Goal: Information Seeking & Learning: Find specific fact

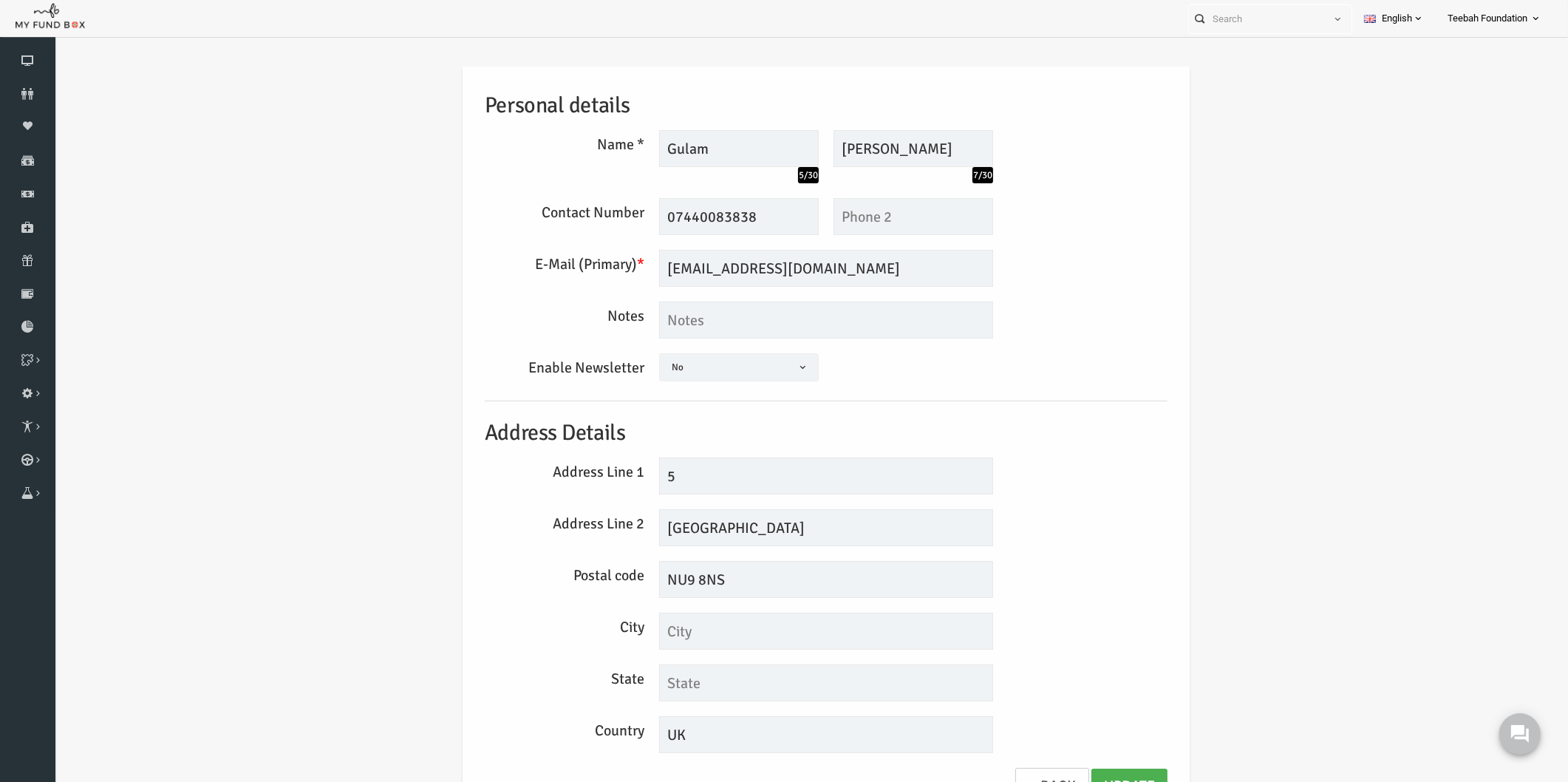
scroll to position [24, 0]
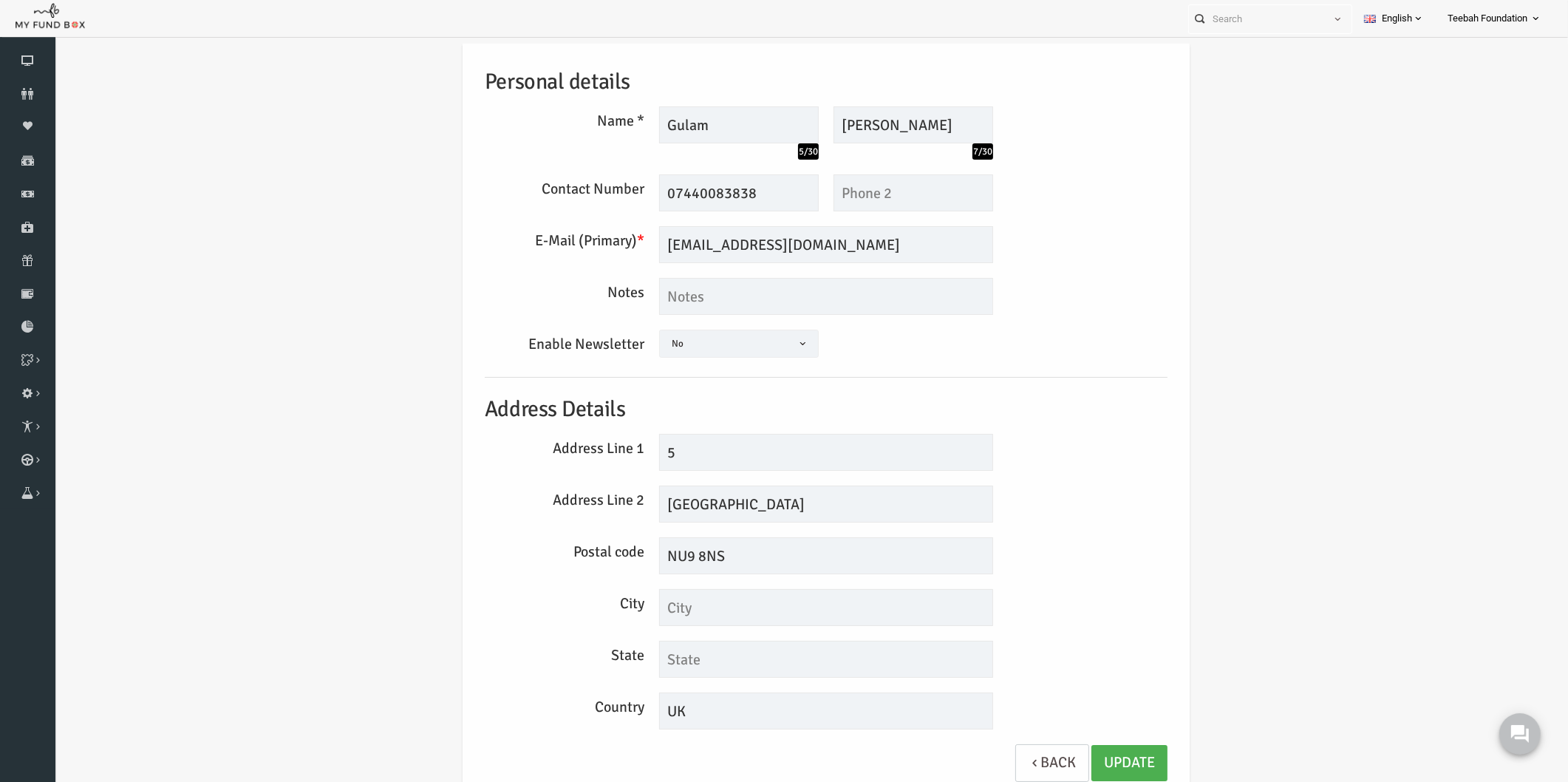
click at [311, 227] on div "Personal details Name * Gulam 5/30 Description allows upto maximum of 255 chara…" at bounding box center [796, 423] width 1484 height 806
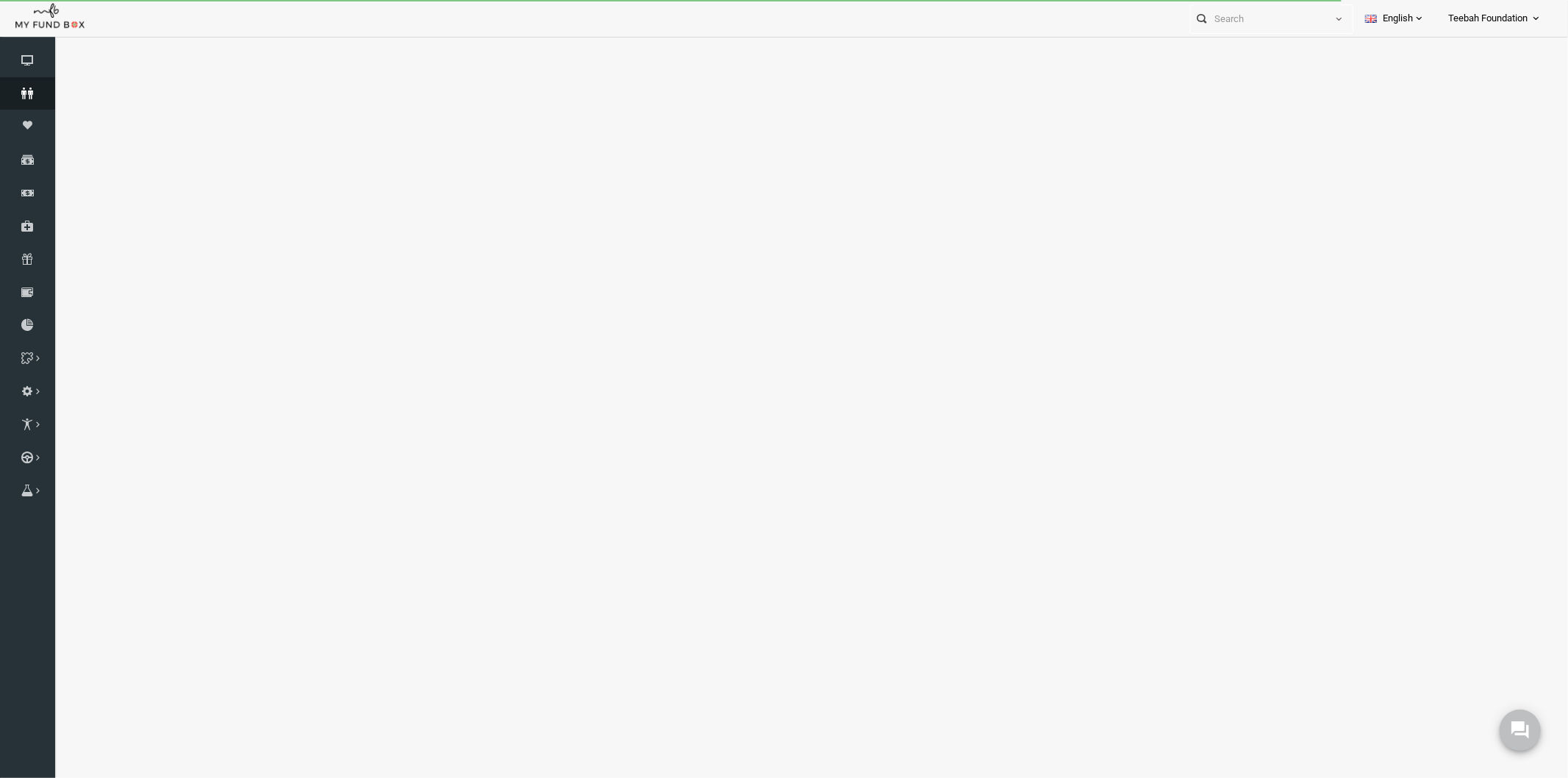
click at [36, 94] on icon at bounding box center [27, 93] width 55 height 12
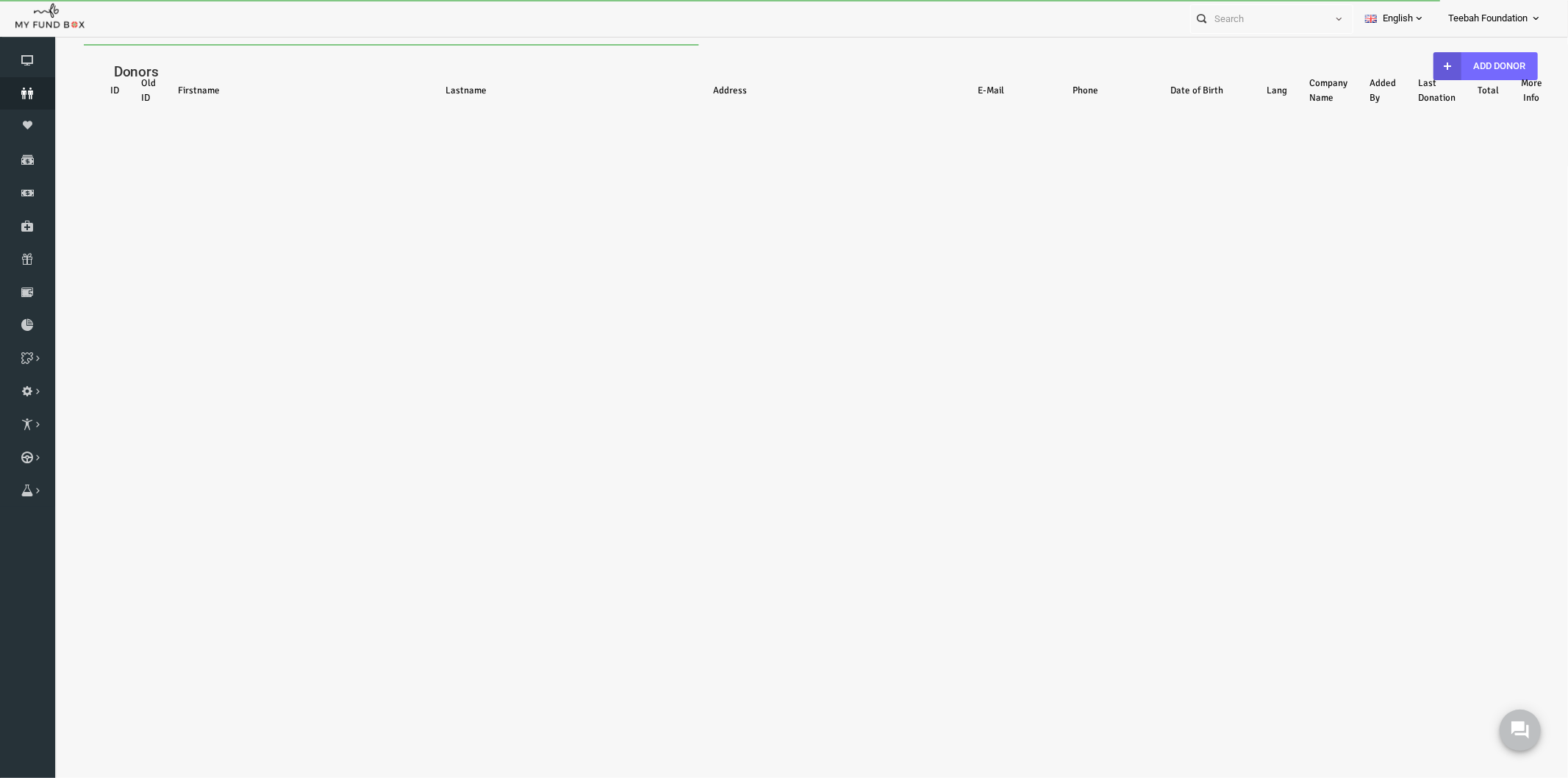
select select "100"
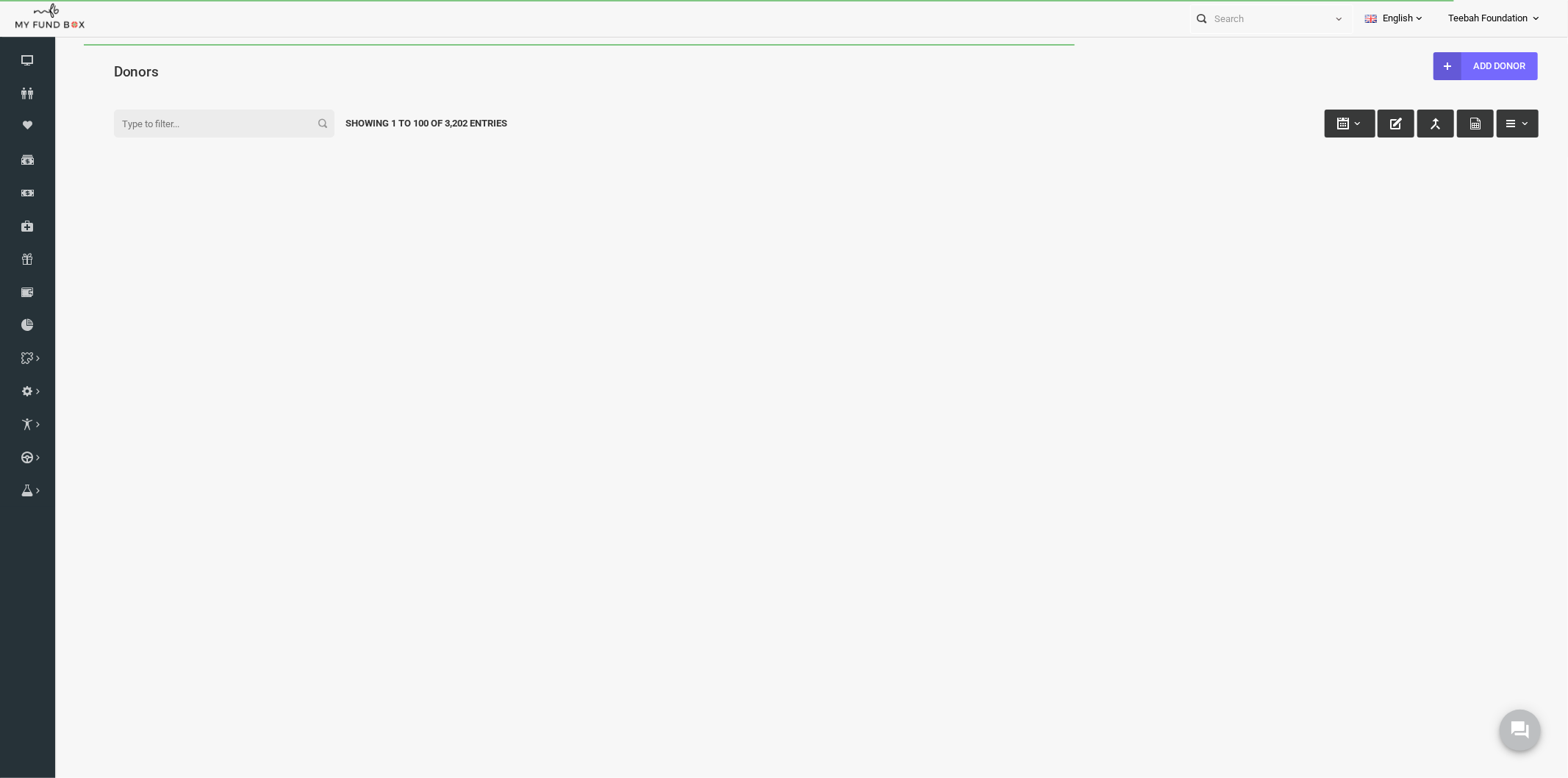
click at [166, 45] on div "Donors" at bounding box center [796, 69] width 1454 height 51
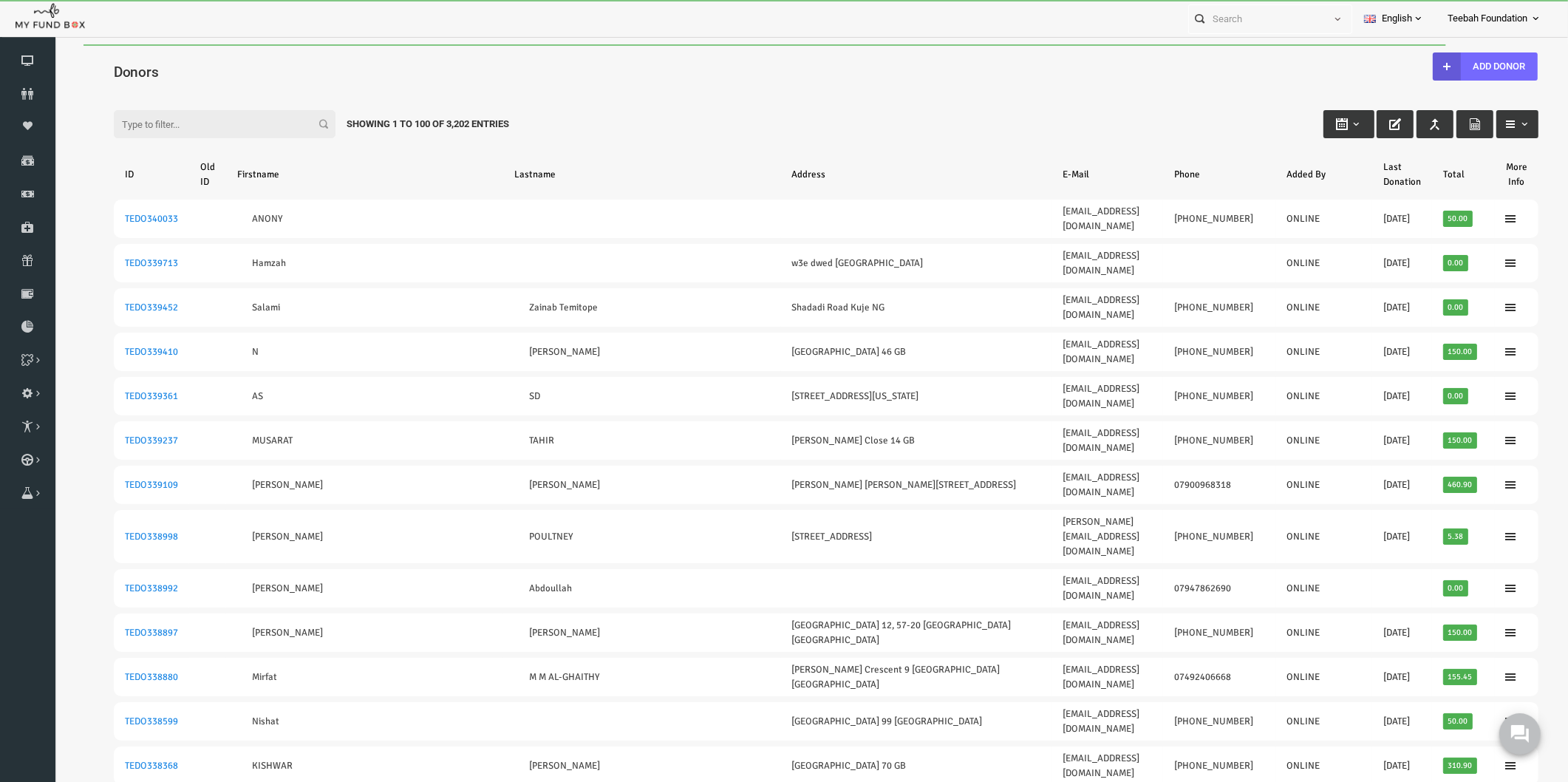
click at [132, 116] on input "Filter:" at bounding box center [194, 124] width 222 height 28
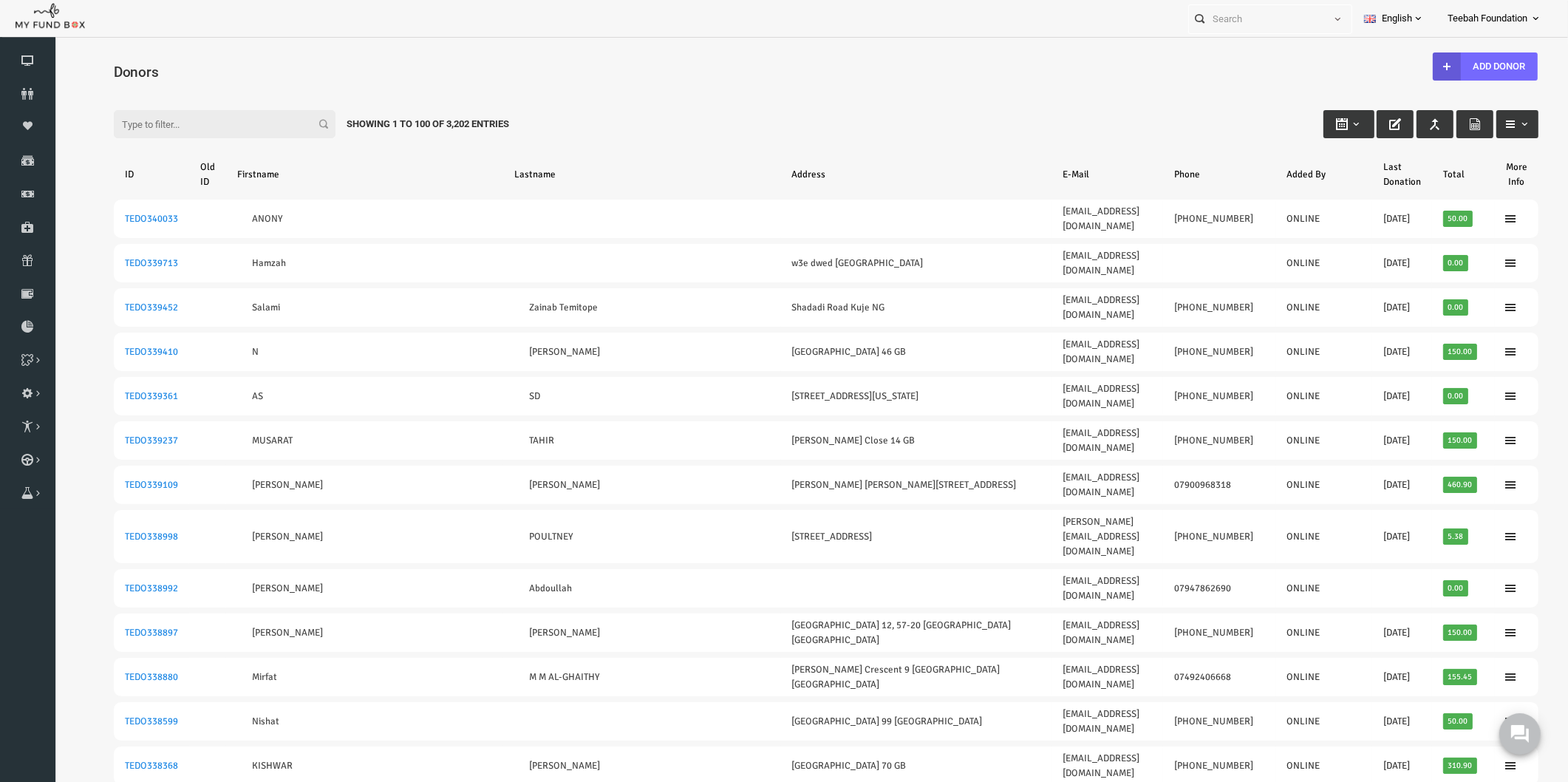
paste input "ahmed_abdoullah1@hotmail.com"
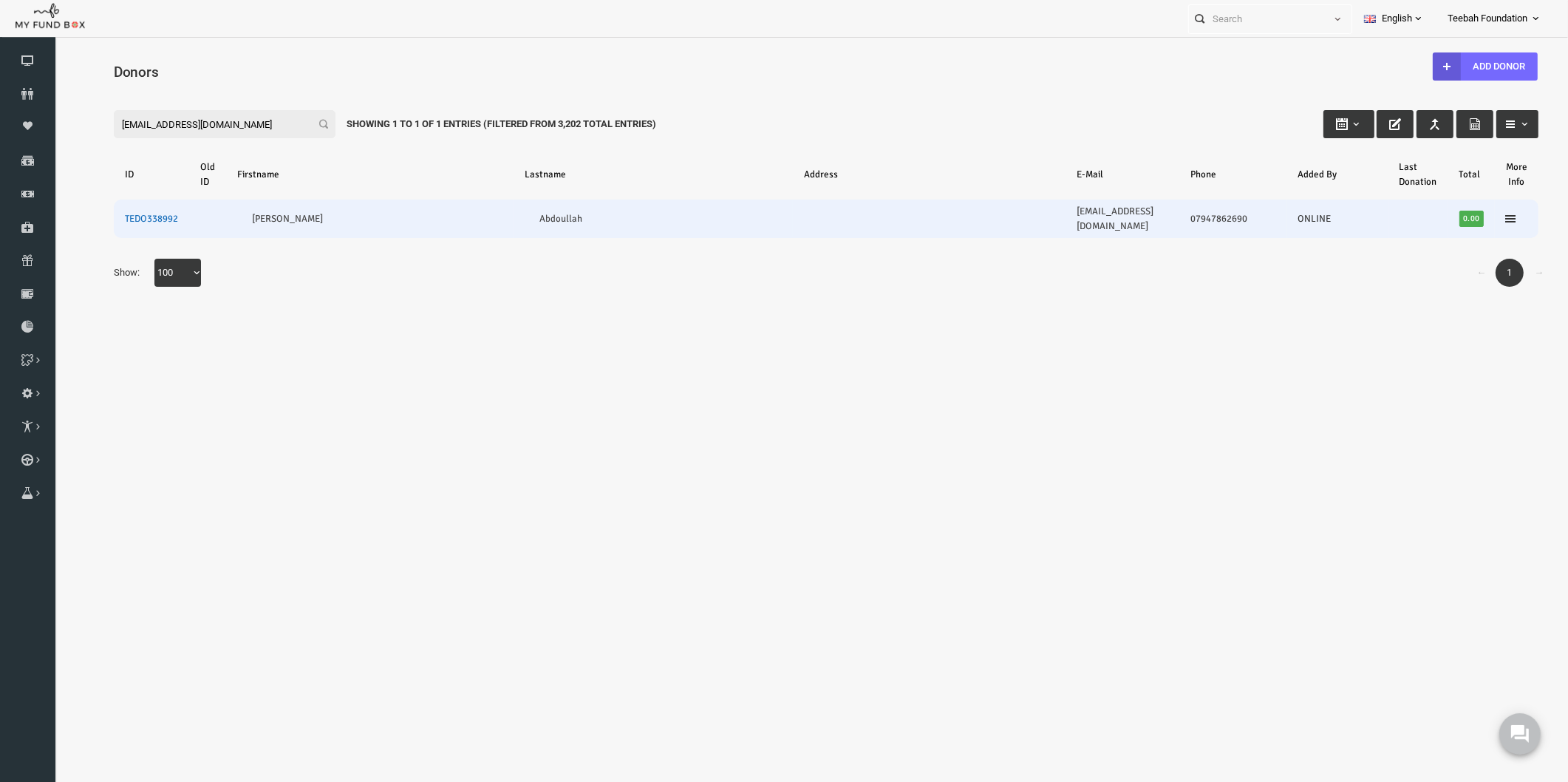
type input "ahmed_abdoullah1@hotmail.com"
click at [136, 213] on link "TEDO338992" at bounding box center [121, 218] width 54 height 12
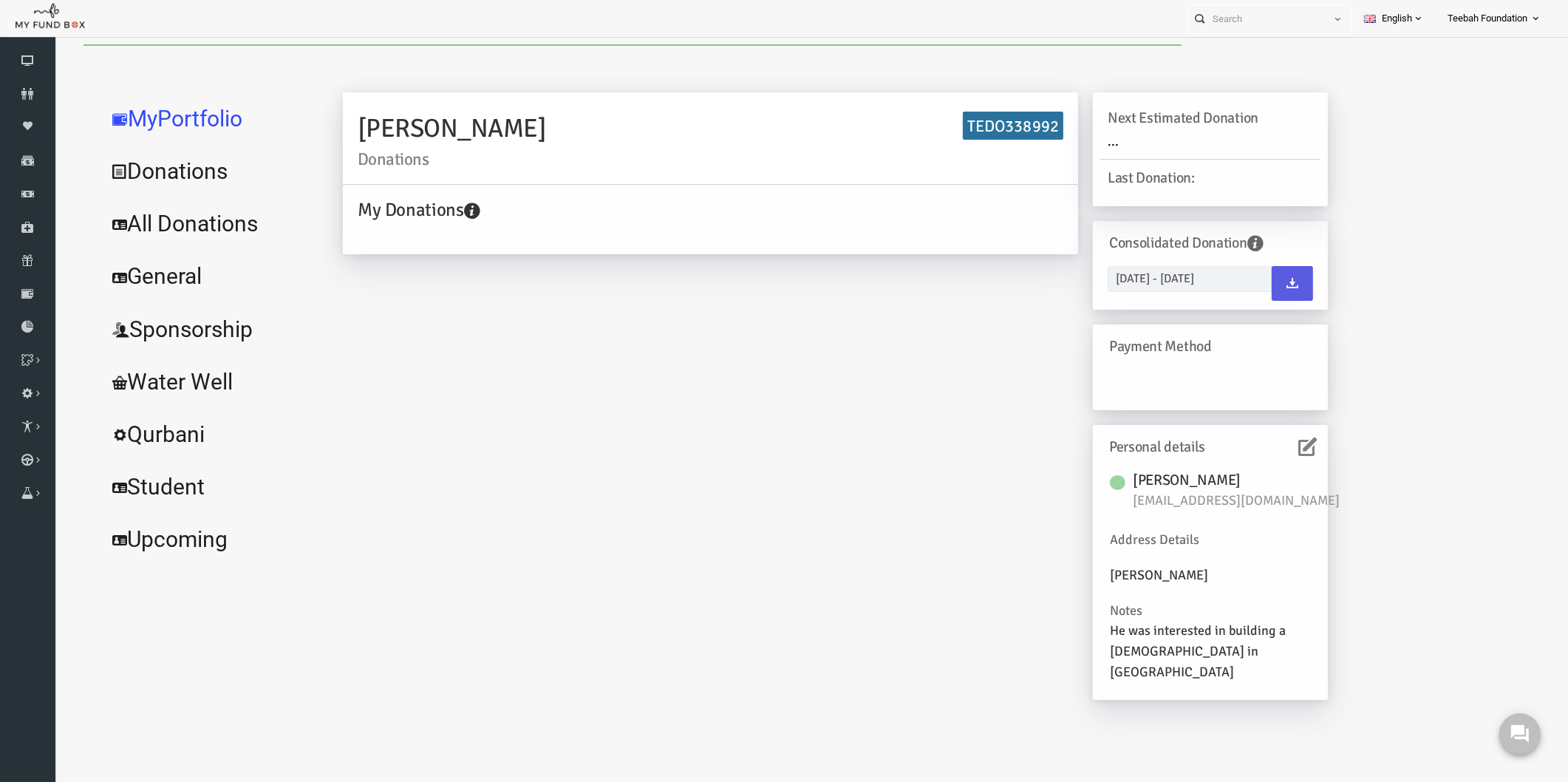
click at [1279, 446] on icon at bounding box center [1277, 447] width 19 height 19
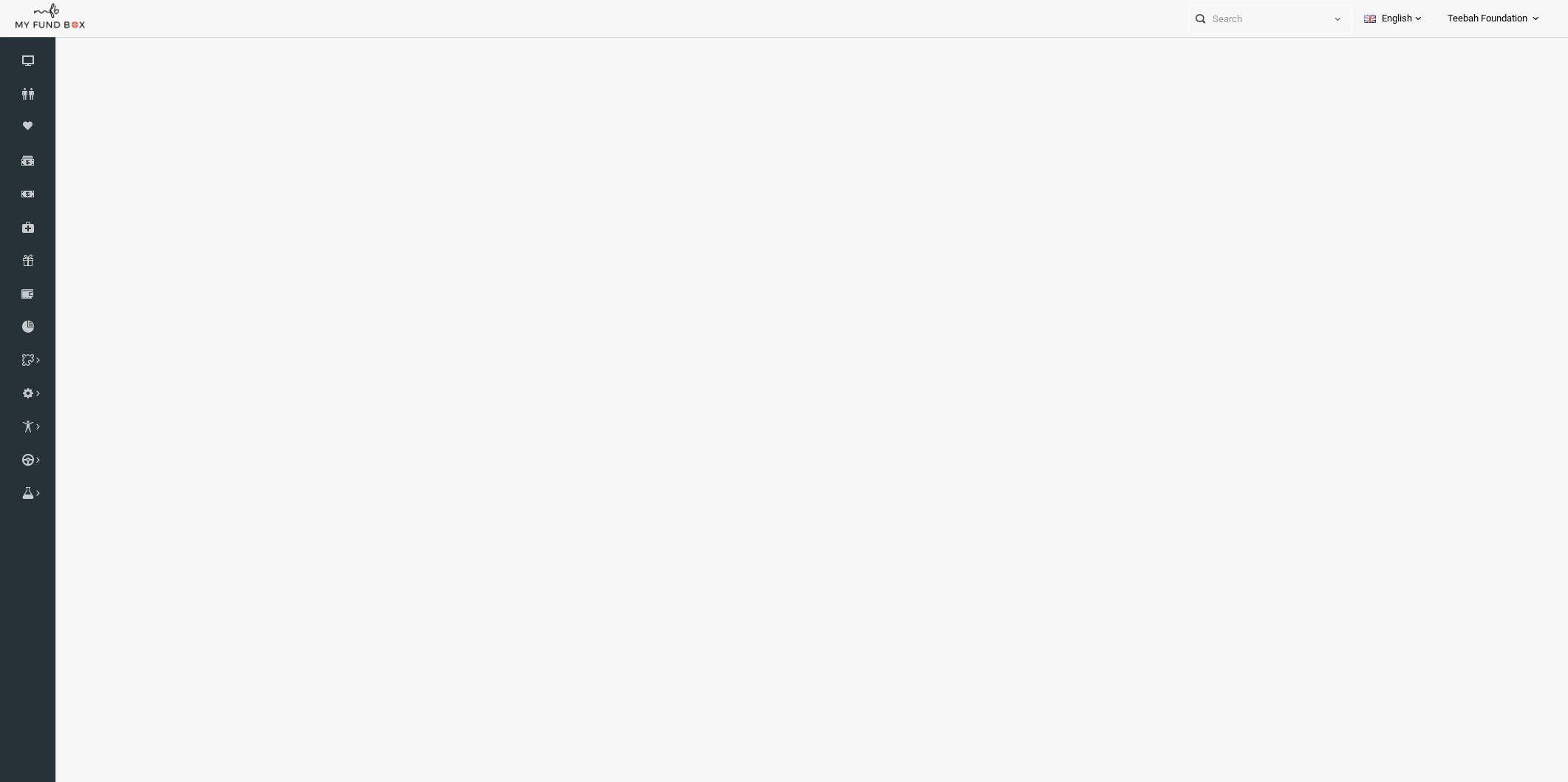
scroll to position [46, 0]
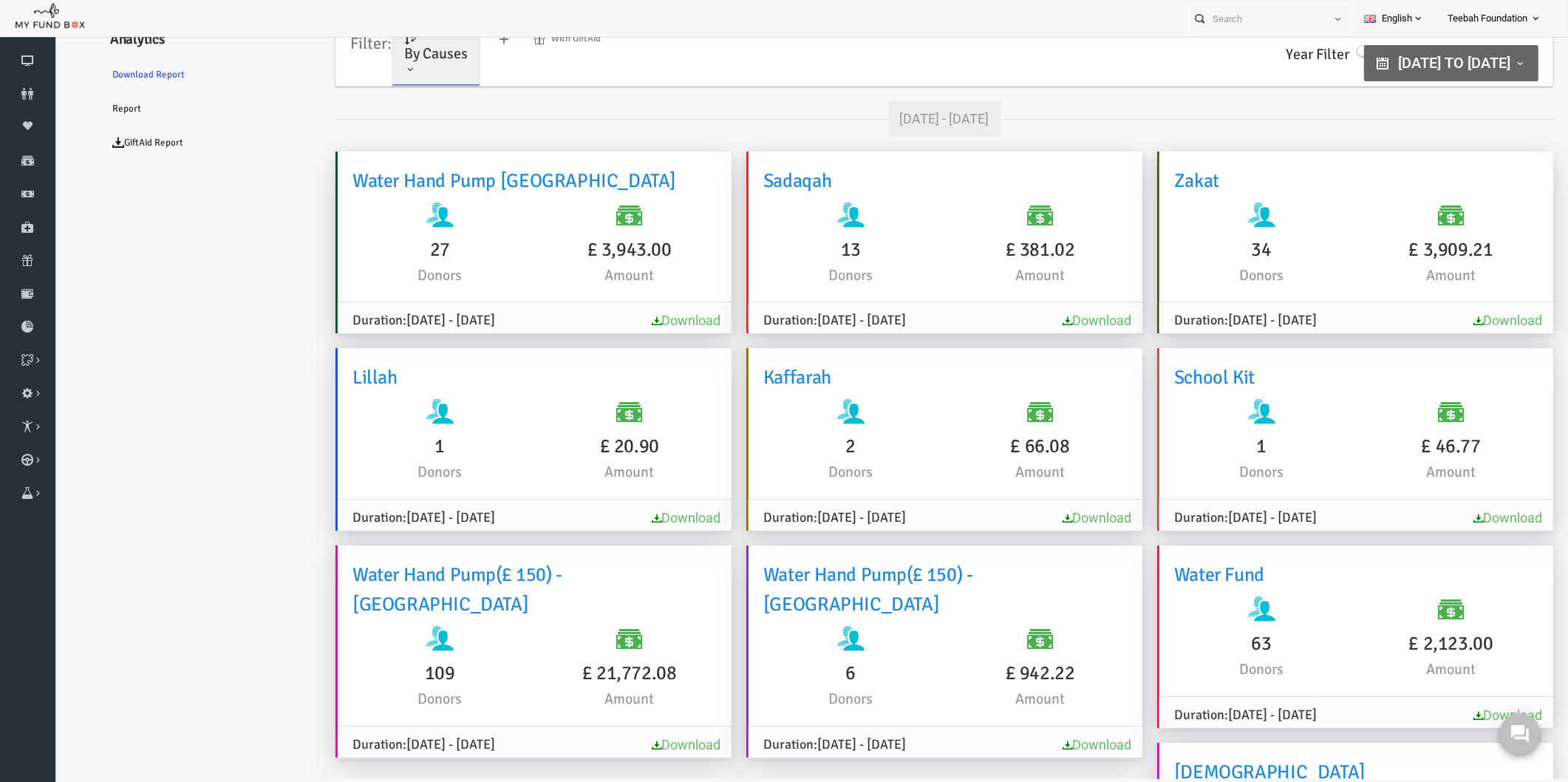
drag, startPoint x: 54, startPoint y: -2, endPoint x: 131, endPoint y: 54, distance: 95.2
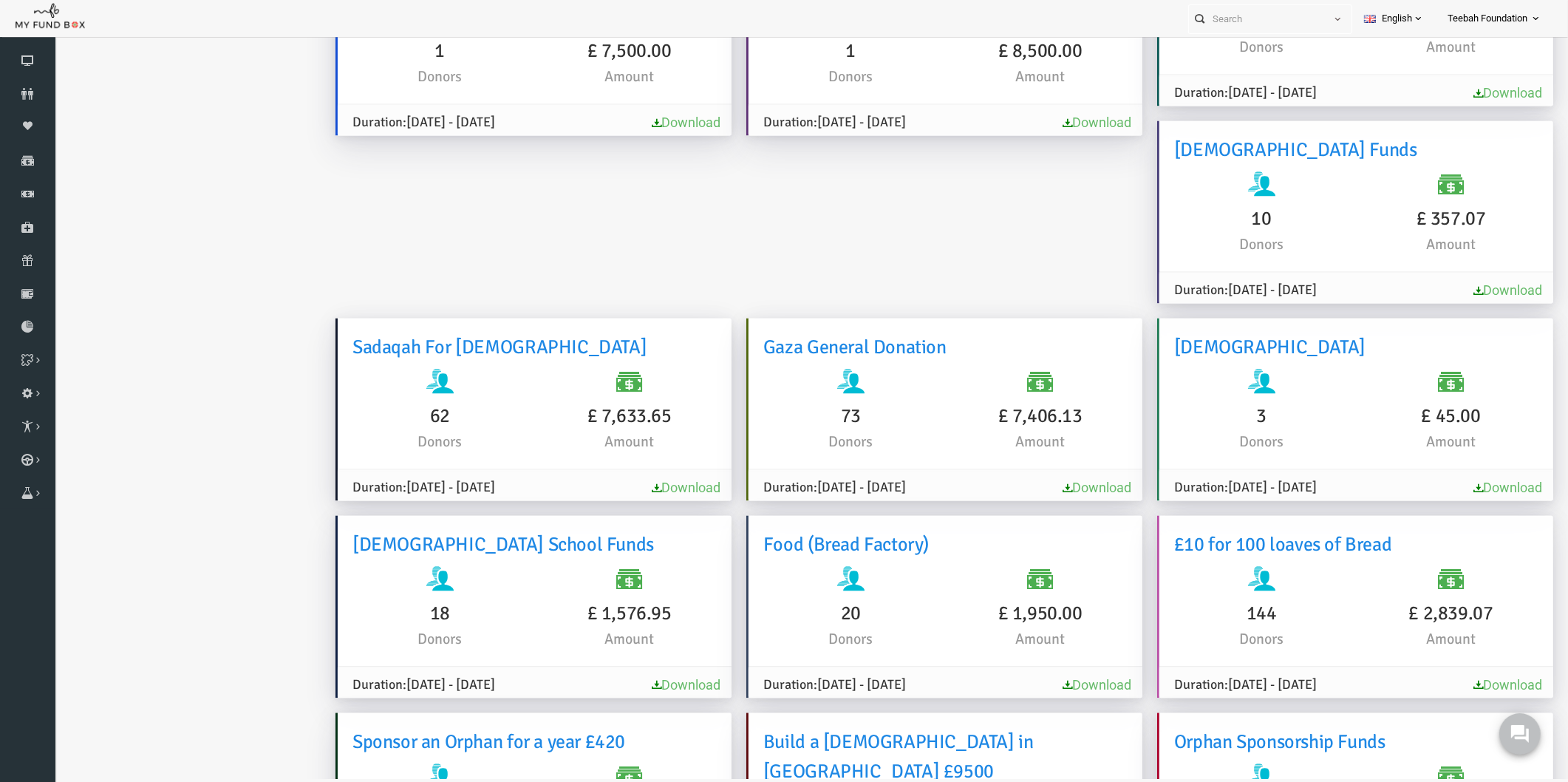
scroll to position [0, 0]
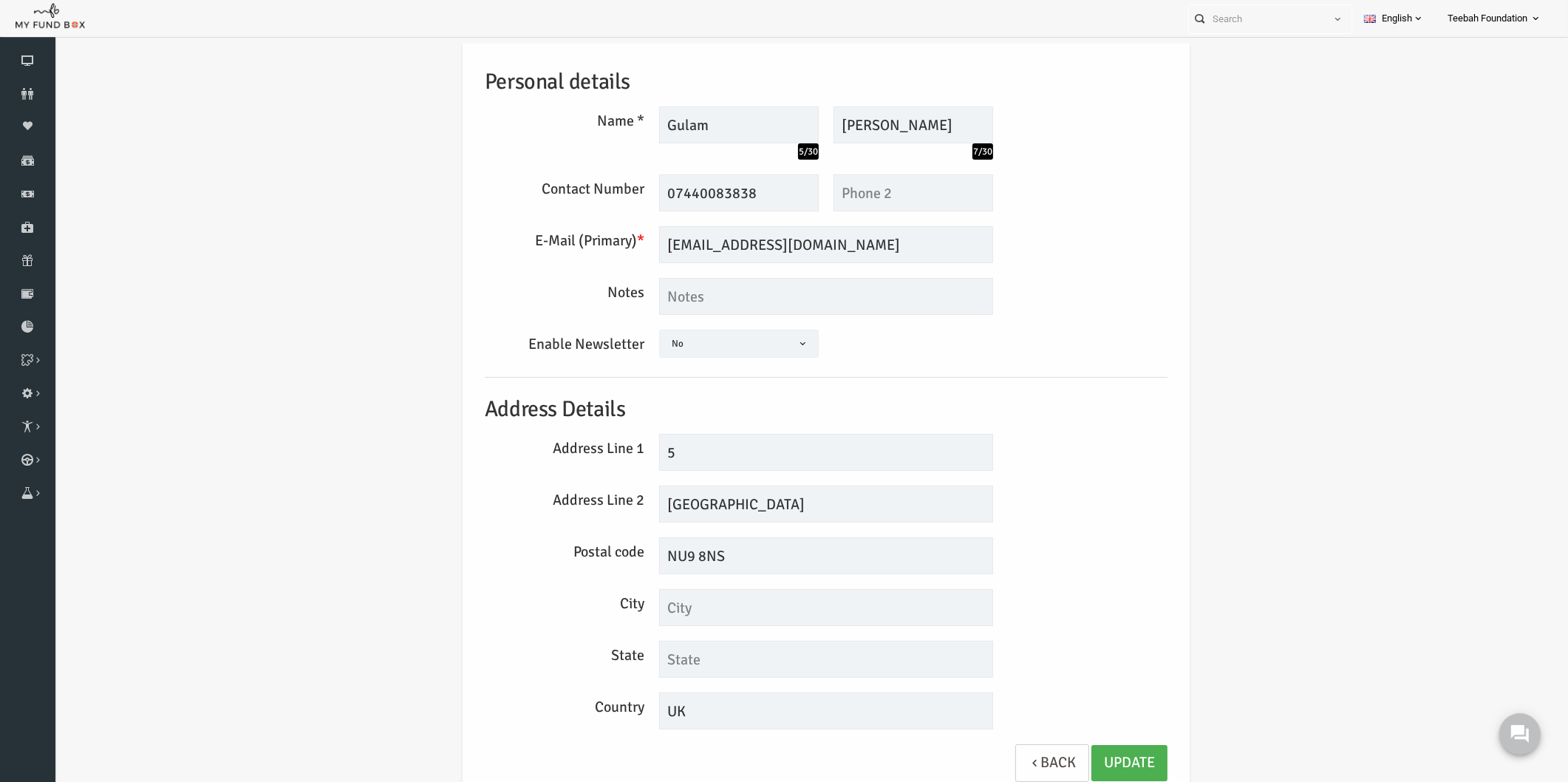
click at [1285, 99] on div "Personal details Name * Gulam 5/30 Description allows upto maximum of 255 chara…" at bounding box center [796, 423] width 1484 height 806
